Goal: Use online tool/utility: Utilize a website feature to perform a specific function

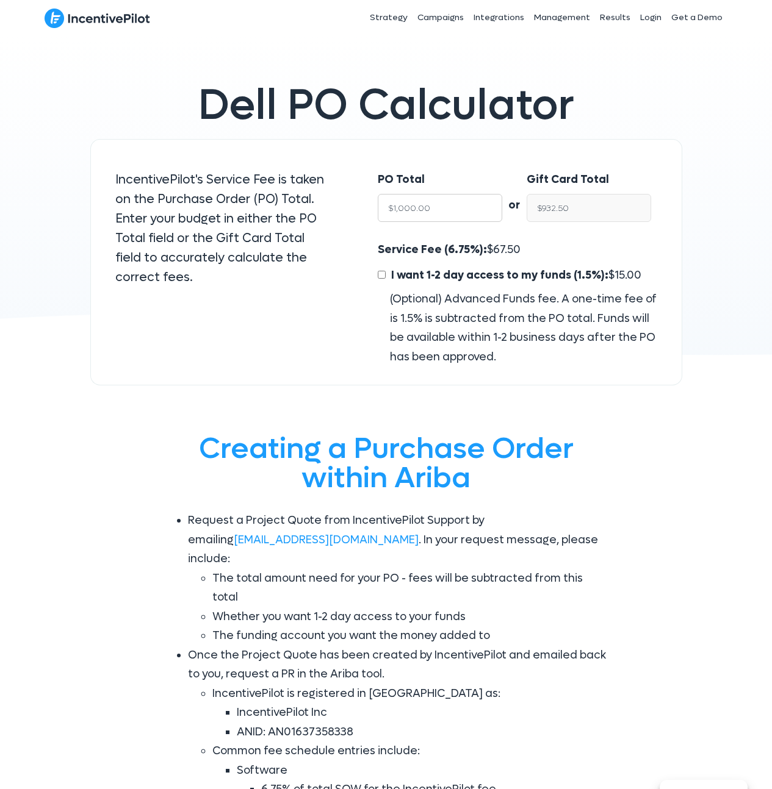
click at [452, 203] on input "$1,000.00" at bounding box center [440, 208] width 124 height 28
type input "$8"
type input "$7.46"
type input "$88"
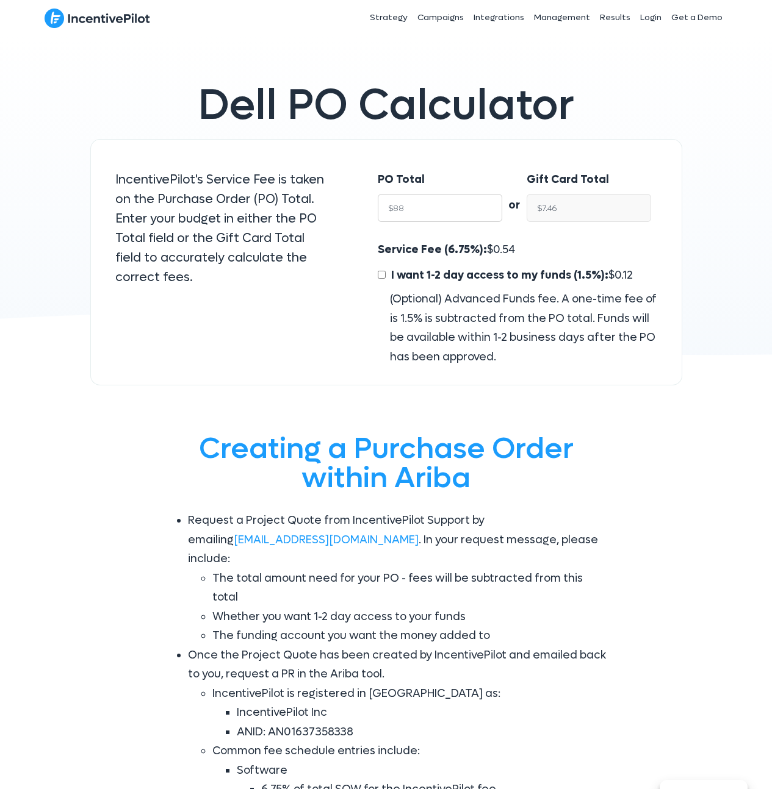
type input "$82.06"
type input "$885"
type input "$825.26"
click at [569, 204] on input "$825.26" at bounding box center [588, 208] width 124 height 28
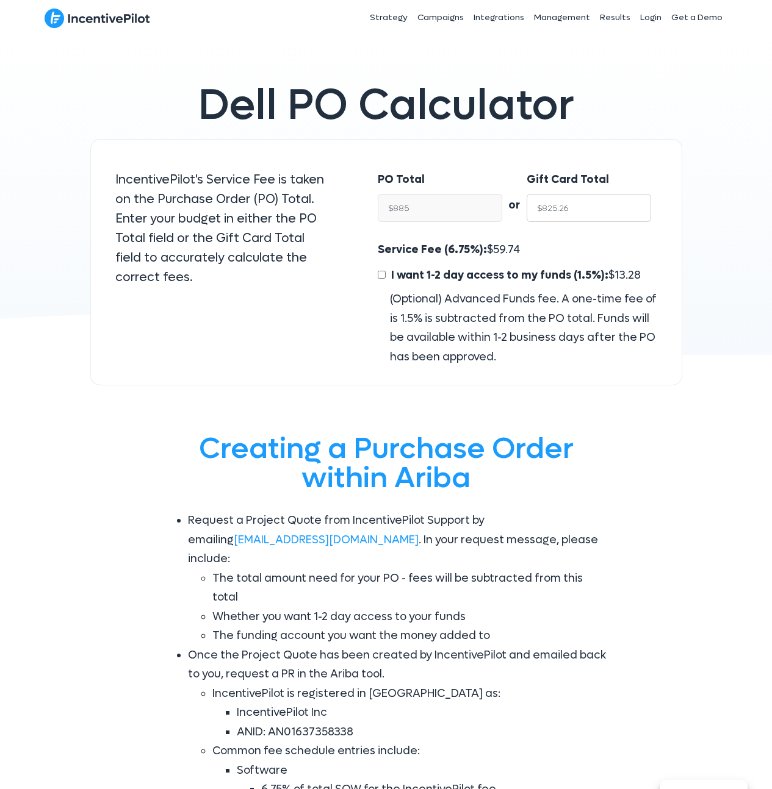
type input "$885.00"
click at [493, 253] on span "59.74" at bounding box center [506, 250] width 27 height 14
copy span "59.74"
click at [437, 204] on input "$885.00" at bounding box center [440, 208] width 124 height 28
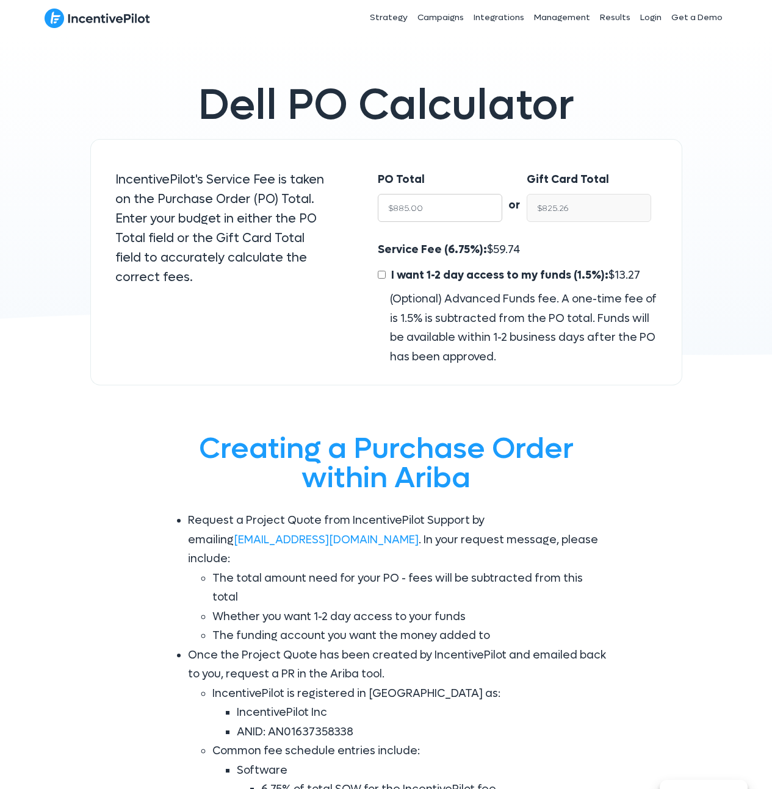
click at [437, 204] on input "$885.00" at bounding box center [440, 208] width 124 height 28
click at [583, 207] on input "$932.50" at bounding box center [588, 208] width 124 height 28
type input "$15"
type input "$16.09"
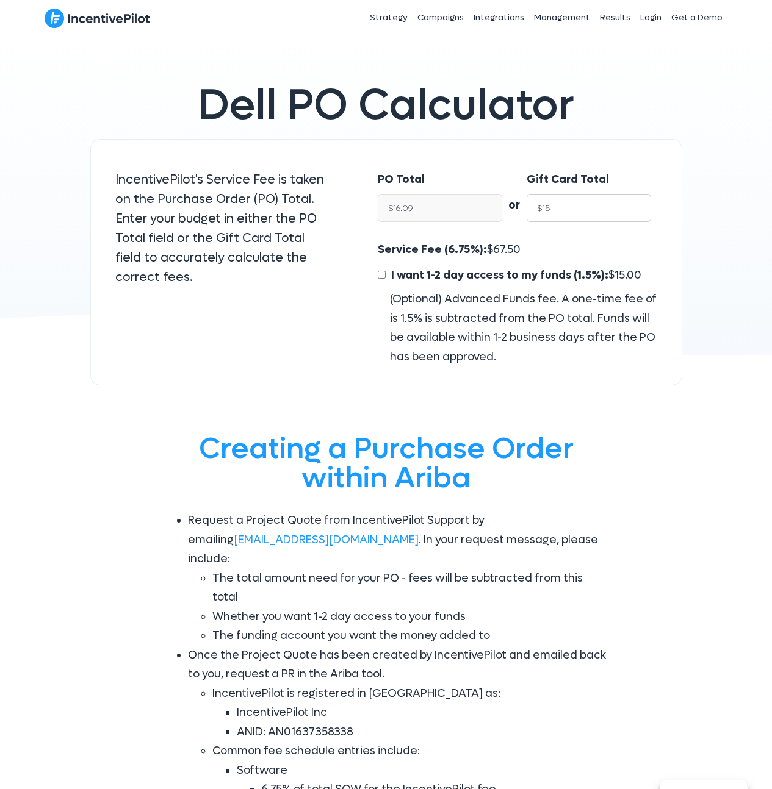
type input "$150"
type input "$160.86"
type input "$1500"
type input "$1,608.58"
type input "$1500"
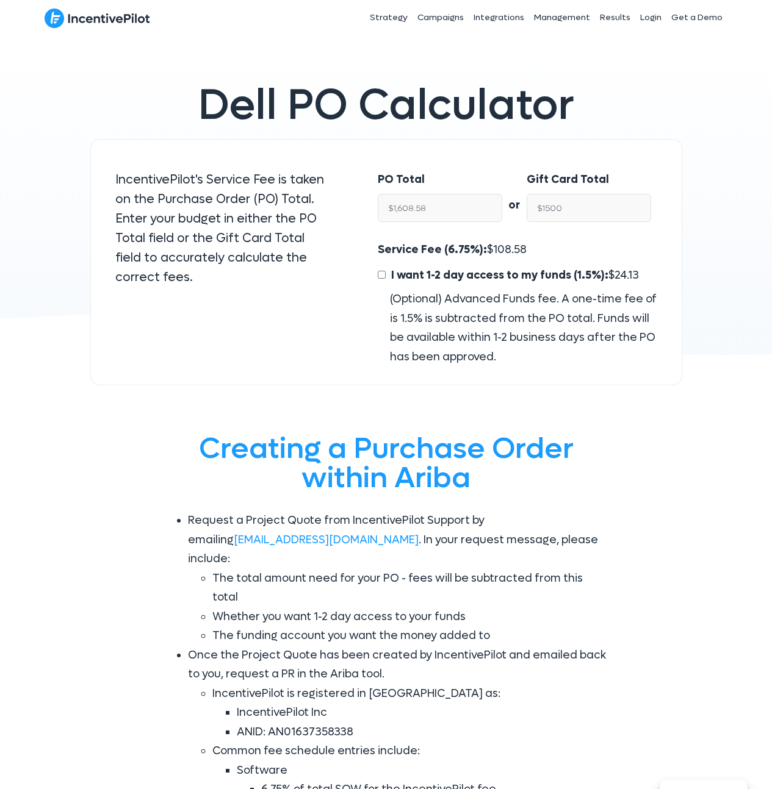
click at [381, 273] on input "I want 1-2 day access to my funds (1.5%): $ 24.13" at bounding box center [382, 275] width 8 height 8
checkbox input "true"
type input "$1,475.87"
click at [615, 275] on span "24.13" at bounding box center [626, 275] width 24 height 14
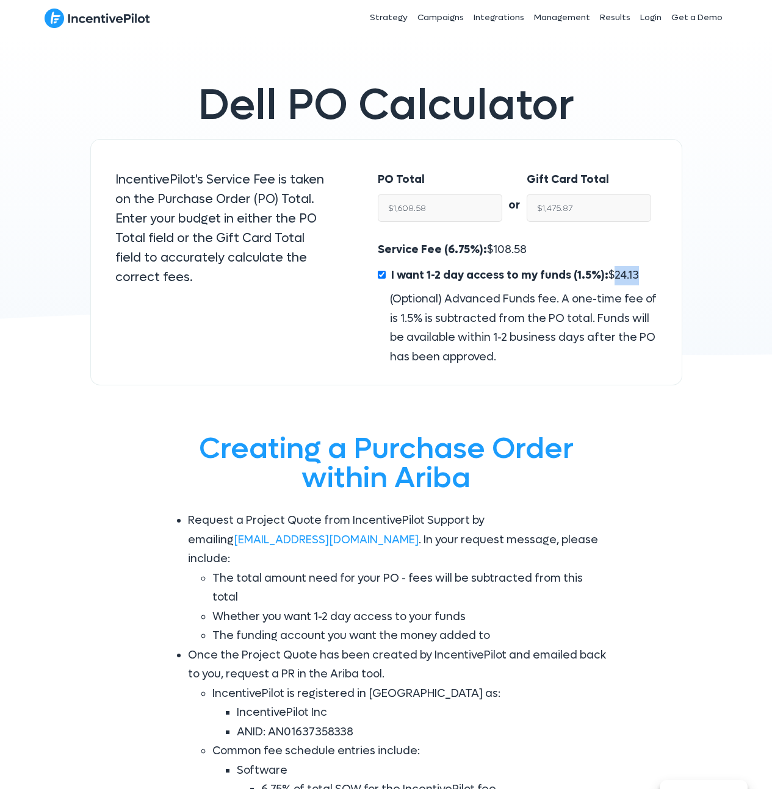
copy span "24.13"
